Goal: Check status: Check status

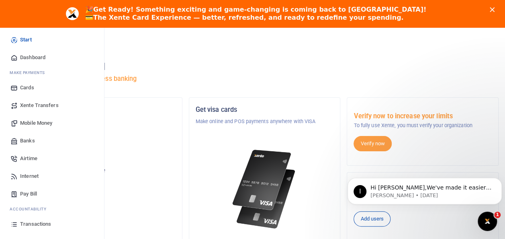
click at [38, 123] on span "Mobile Money" at bounding box center [36, 123] width 32 height 8
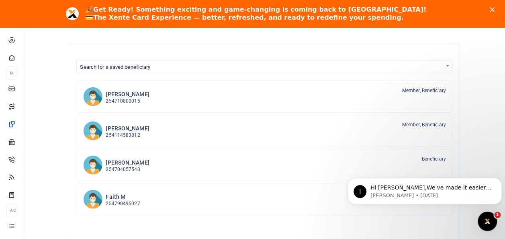
scroll to position [67, 0]
click at [122, 135] on p "254114583812" at bounding box center [127, 135] width 43 height 8
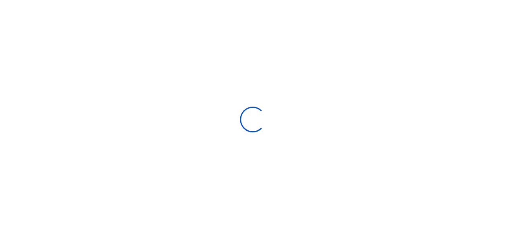
select select "Loading bundles"
select select
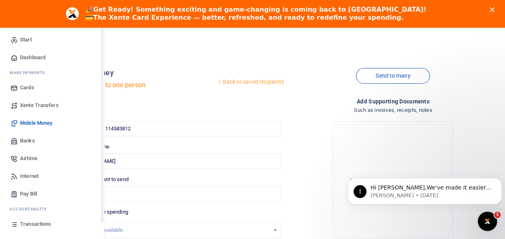
scroll to position [44, 0]
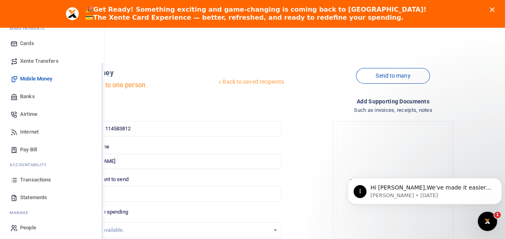
click at [39, 180] on span "Transactions" at bounding box center [35, 180] width 31 height 8
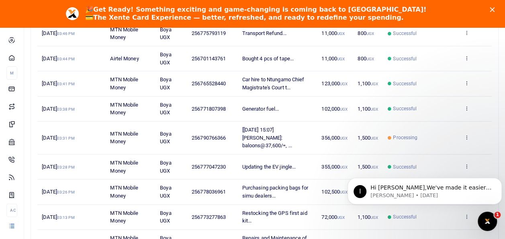
scroll to position [157, 0]
click at [73, 134] on span "14th Oct 2025 03:31 PM" at bounding box center [58, 137] width 33 height 6
click at [270, 131] on span "[14/10, 15:07] Lydia Akampa: baloons@37,600/=, ..." at bounding box center [267, 137] width 50 height 22
click at [467, 134] on icon at bounding box center [466, 137] width 5 height 6
click at [443, 141] on link "View details" at bounding box center [437, 145] width 63 height 11
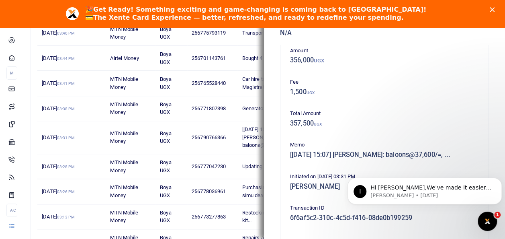
scroll to position [41, 0]
click at [499, 179] on icon "Dismiss notification" at bounding box center [499, 180] width 4 height 4
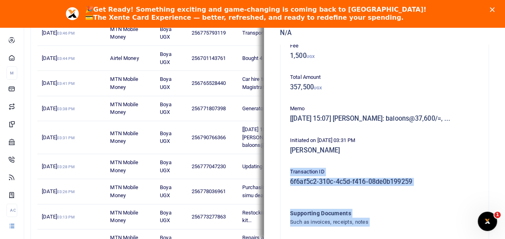
scroll to position [92, 0]
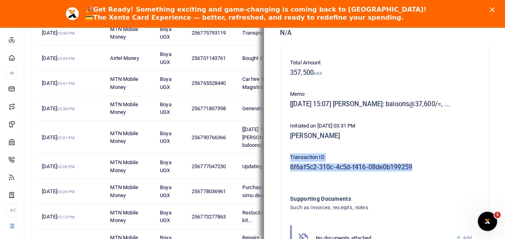
drag, startPoint x: 289, startPoint y: 200, endPoint x: 427, endPoint y: 183, distance: 138.9
click at [427, 183] on div "Phone number 256790766366 Amount 356,000 UGX Fee 1,500 UGX Total Amount 357,500…" at bounding box center [384, 110] width 195 height 293
copy div "Transaction ID 6f6af5c2-310c-4c5d-f416-08de0b199259"
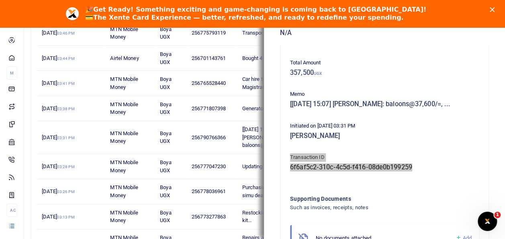
click at [47, 18] on div "🎉 Get Ready! Something exciting and game-changing is coming back to Xente! 💳 Th…" at bounding box center [252, 13] width 505 height 21
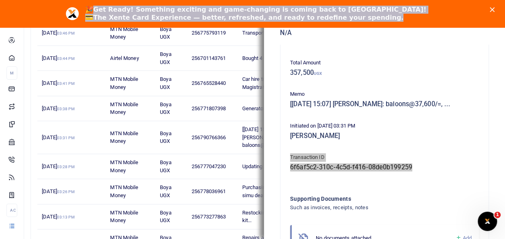
click at [496, 10] on div "🎉 Get Ready! Something exciting and game-changing is coming back to Xente! 💳 Th…" at bounding box center [252, 13] width 505 height 21
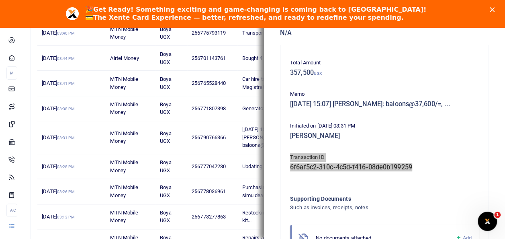
click at [90, 10] on div "🎉 Get Ready! Something exciting and game-changing is coming back to Xente! 💳 Th…" at bounding box center [252, 13] width 505 height 21
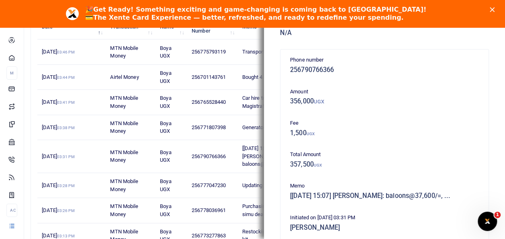
scroll to position [138, 0]
click at [494, 9] on polygon "Close" at bounding box center [492, 9] width 5 height 5
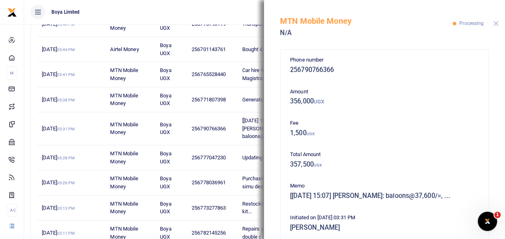
click at [495, 22] on button "Close" at bounding box center [495, 23] width 5 height 5
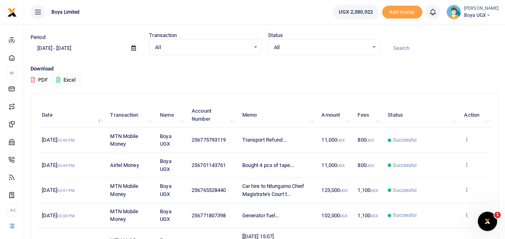
scroll to position [0, 0]
